Goal: Transaction & Acquisition: Purchase product/service

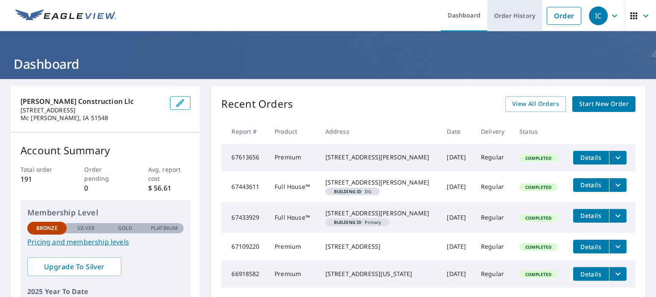
click at [517, 19] on link "Order History" at bounding box center [514, 15] width 55 height 31
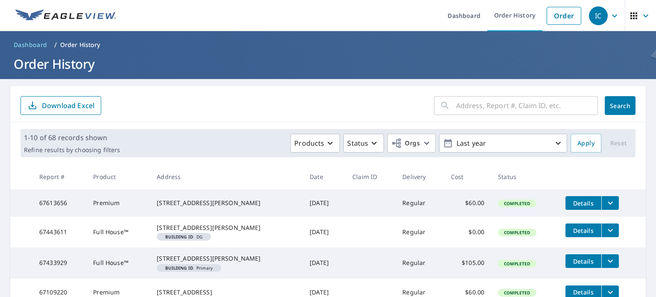
click at [480, 108] on input "text" at bounding box center [527, 105] width 142 height 24
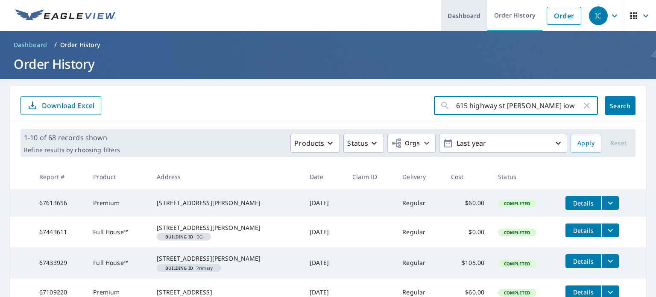
type input "615 highway st underwood iowa"
click at [616, 106] on span "Search" at bounding box center [619, 106] width 17 height 8
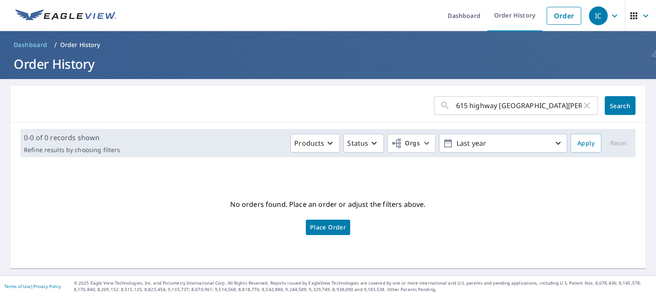
click at [497, 108] on input "615 highway st underwood iowa" at bounding box center [519, 105] width 126 height 24
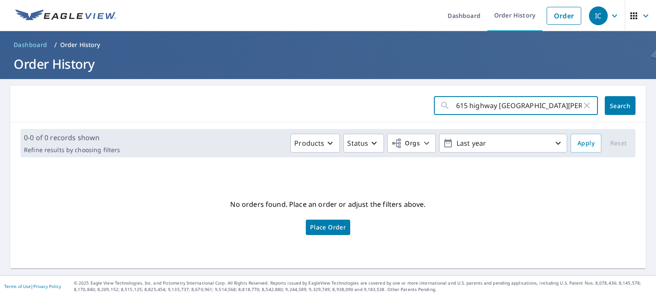
click at [504, 109] on input "615 highway st underwood iowa" at bounding box center [519, 105] width 126 height 24
click at [498, 110] on input "615 highway st underwood iowa" at bounding box center [519, 105] width 126 height 24
type input "615 highway street underwood iowa"
click at [615, 106] on span "Search" at bounding box center [619, 106] width 17 height 8
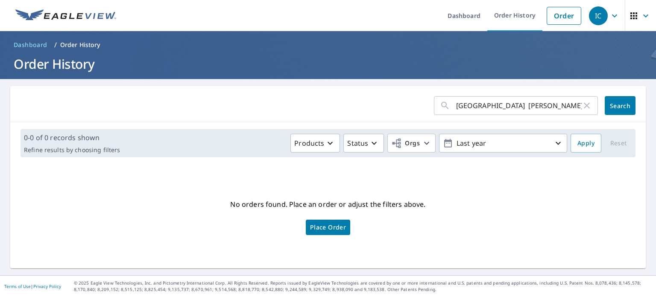
click at [337, 229] on span "Place Order" at bounding box center [328, 227] width 36 height 4
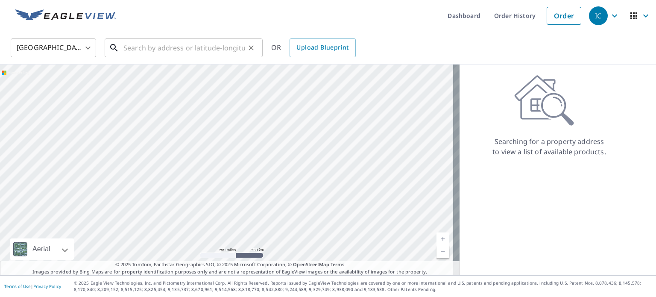
click at [168, 48] on input "text" at bounding box center [184, 48] width 122 height 24
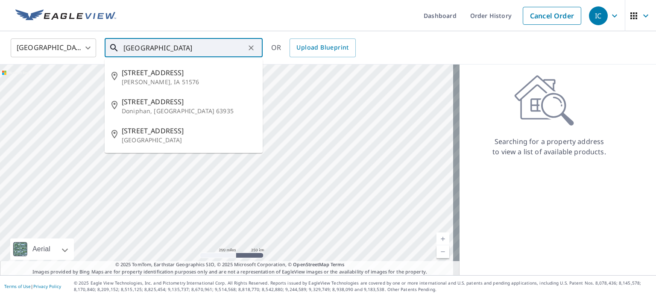
click at [164, 78] on p "[PERSON_NAME], IA 51576" at bounding box center [189, 82] width 134 height 9
type input "[STREET_ADDRESS][PERSON_NAME]"
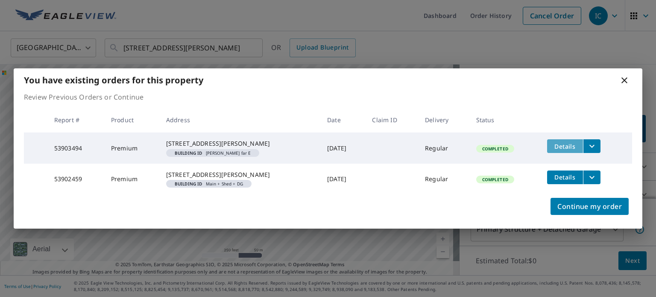
click at [566, 142] on span "Details" at bounding box center [565, 146] width 26 height 8
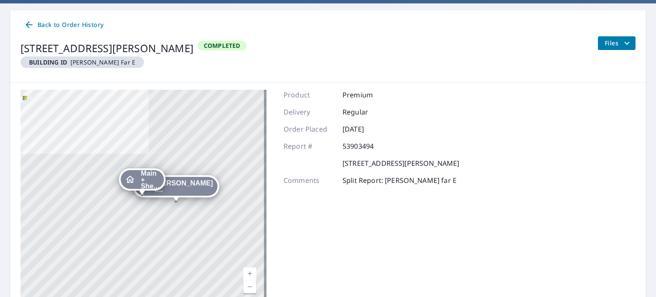
scroll to position [79, 0]
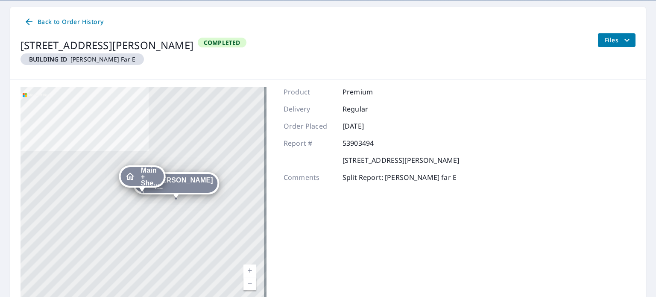
click at [622, 43] on icon "filesDropdownBtn-53903494" at bounding box center [627, 40] width 10 height 10
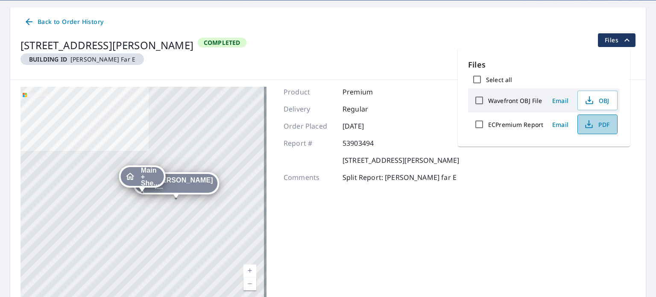
click at [606, 129] on button "PDF" at bounding box center [597, 124] width 40 height 20
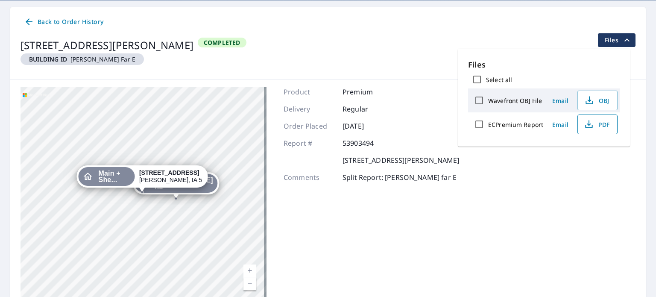
click at [605, 131] on button "PDF" at bounding box center [597, 124] width 40 height 20
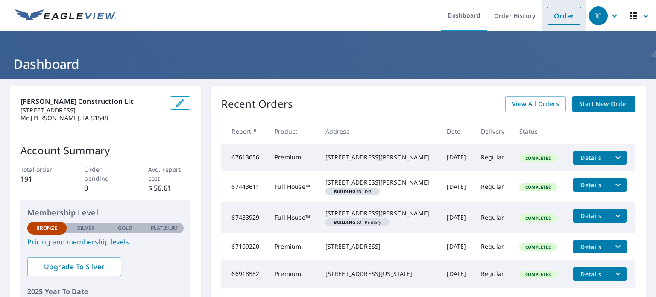
click at [562, 20] on link "Order" at bounding box center [563, 16] width 35 height 18
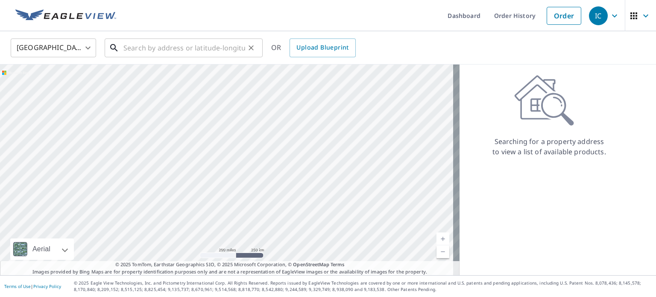
click at [178, 50] on input "text" at bounding box center [184, 48] width 122 height 24
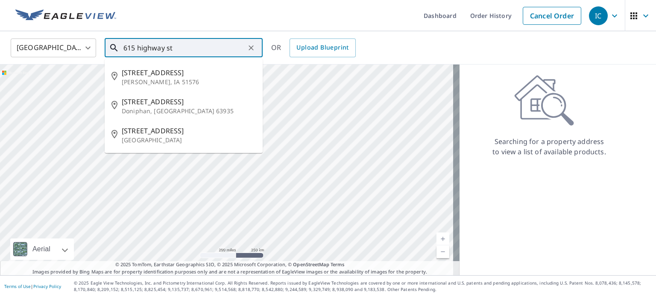
click at [172, 79] on p "[PERSON_NAME], IA 51576" at bounding box center [189, 82] width 134 height 9
type input "[STREET_ADDRESS][PERSON_NAME]"
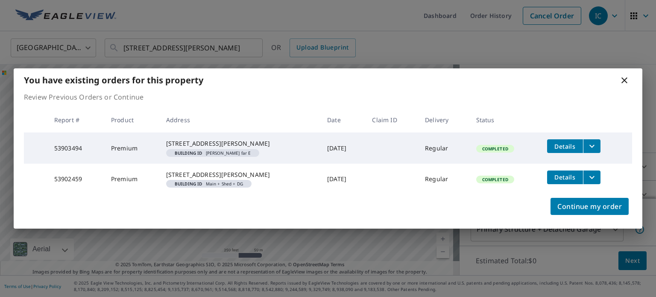
click at [625, 75] on icon at bounding box center [624, 80] width 10 height 10
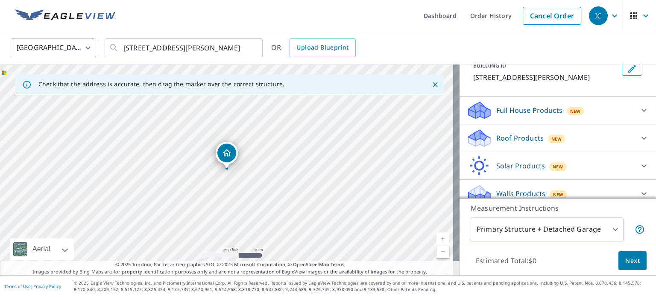
scroll to position [61, 0]
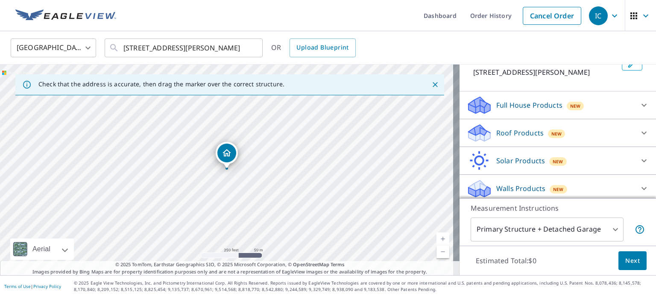
click at [639, 137] on icon at bounding box center [644, 133] width 10 height 10
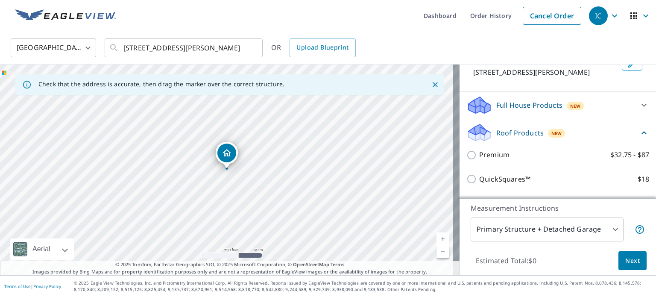
click at [466, 158] on input "Premium $32.75 - $87" at bounding box center [472, 155] width 13 height 10
checkbox input "true"
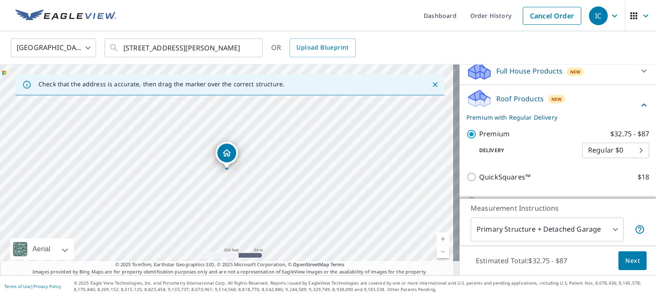
scroll to position [96, 0]
click at [630, 267] on button "Next" at bounding box center [632, 260] width 28 height 19
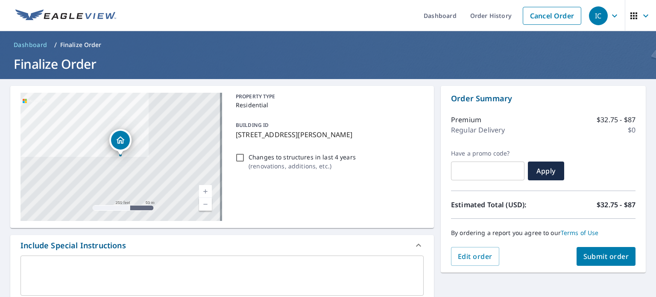
click at [603, 259] on span "Submit order" at bounding box center [606, 255] width 46 height 9
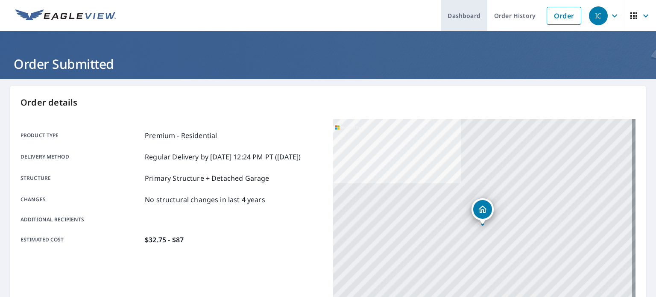
click at [474, 5] on link "Dashboard" at bounding box center [464, 15] width 47 height 31
